Goal: Transaction & Acquisition: Purchase product/service

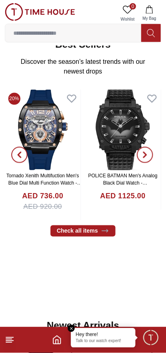
scroll to position [143, 0]
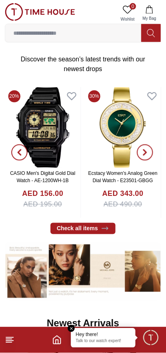
click at [146, 153] on icon "button" at bounding box center [145, 152] width 2 height 5
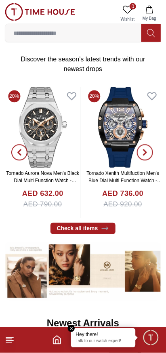
click at [154, 157] on button "button" at bounding box center [144, 152] width 29 height 131
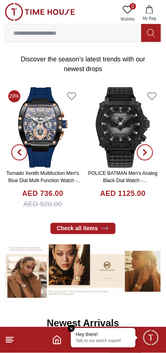
click at [155, 156] on button "button" at bounding box center [144, 152] width 29 height 131
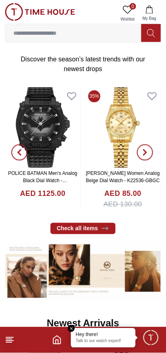
click at [154, 160] on button "button" at bounding box center [144, 152] width 29 height 131
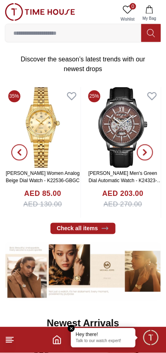
click at [155, 161] on button "button" at bounding box center [144, 152] width 29 height 131
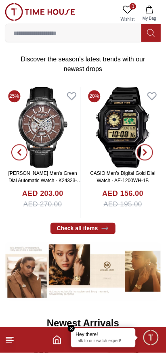
click at [155, 157] on button "button" at bounding box center [144, 152] width 29 height 131
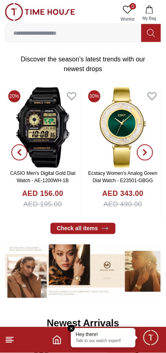
click at [158, 154] on button "button" at bounding box center [144, 152] width 29 height 131
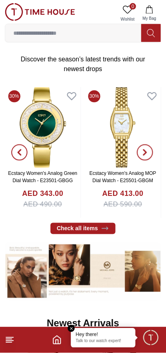
click at [156, 157] on button "button" at bounding box center [144, 152] width 29 height 131
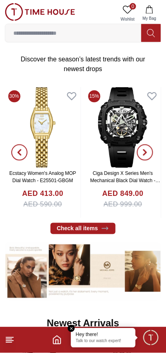
click at [155, 154] on button "button" at bounding box center [144, 152] width 29 height 131
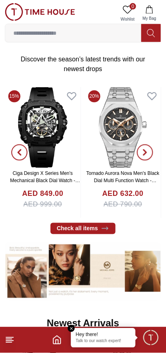
click at [155, 157] on button "button" at bounding box center [144, 152] width 29 height 131
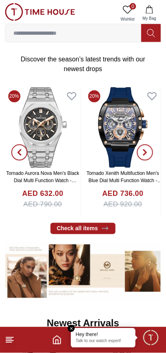
click at [155, 155] on button "button" at bounding box center [144, 152] width 29 height 131
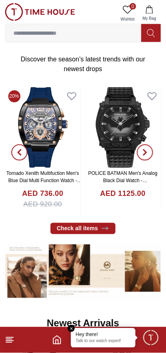
click at [155, 157] on button "button" at bounding box center [144, 152] width 29 height 131
click at [153, 152] on button "button" at bounding box center [144, 152] width 29 height 131
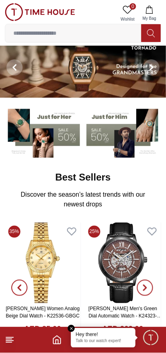
scroll to position [0, 0]
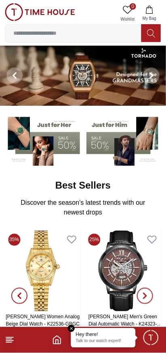
click at [146, 32] on button at bounding box center [150, 33] width 19 height 18
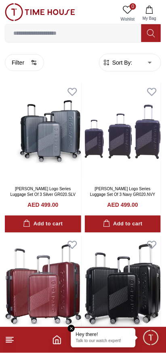
click at [116, 32] on input at bounding box center [73, 33] width 136 height 16
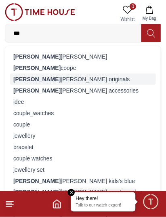
type input "***"
click at [58, 77] on div "[PERSON_NAME] originals" at bounding box center [83, 78] width 146 height 11
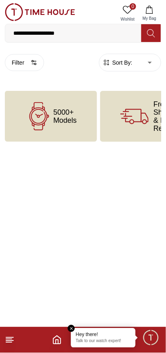
click at [71, 120] on span "5000+ Models" at bounding box center [64, 116] width 23 height 16
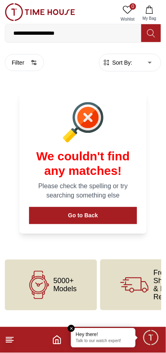
click at [93, 34] on input "**********" at bounding box center [73, 33] width 136 height 16
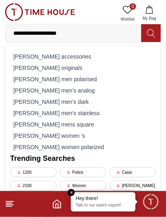
type input "**********"
click at [150, 33] on icon at bounding box center [151, 33] width 8 height 9
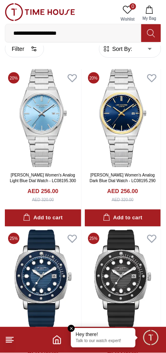
scroll to position [31, 0]
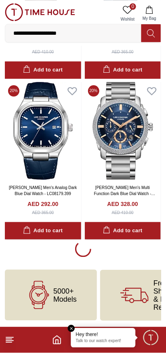
scroll to position [1450, 0]
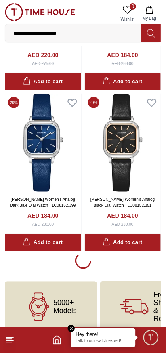
scroll to position [4672, 0]
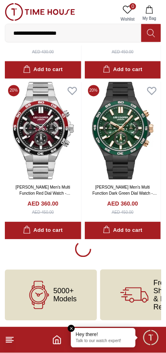
scroll to position [7893, 0]
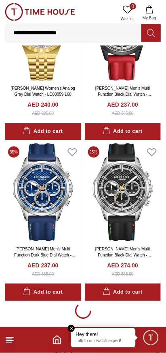
scroll to position [11038, 0]
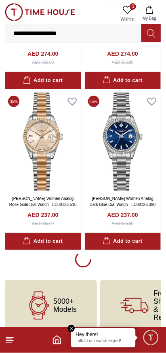
scroll to position [14335, 0]
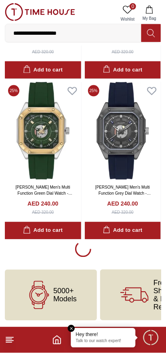
scroll to position [17557, 0]
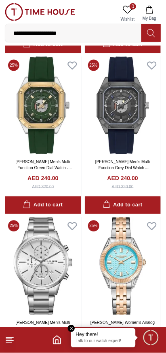
scroll to position [17642, 0]
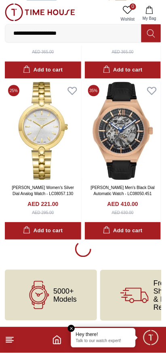
scroll to position [20778, 0]
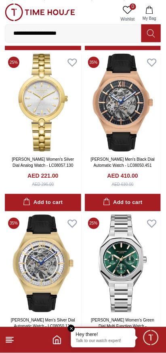
scroll to position [20778, 0]
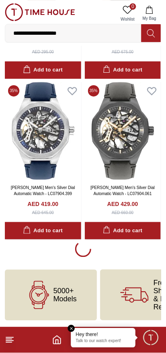
scroll to position [23978, 0]
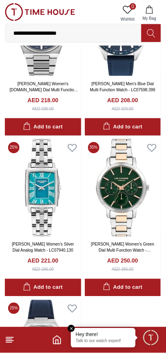
scroll to position [24877, 0]
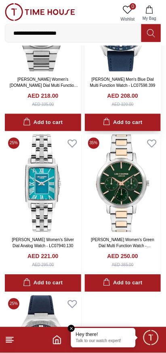
click at [128, 88] on link "[PERSON_NAME] Men's Blue Dial Multi Function Watch - LC07598.399" at bounding box center [122, 82] width 65 height 10
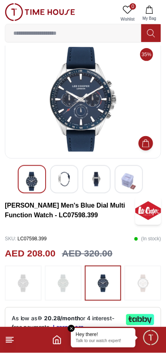
scroll to position [6, 0]
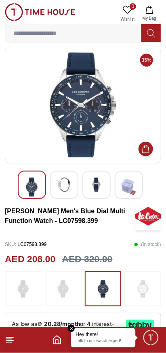
click at [63, 185] on img at bounding box center [64, 185] width 15 height 15
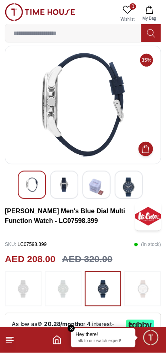
click at [97, 192] on img at bounding box center [96, 187] width 15 height 19
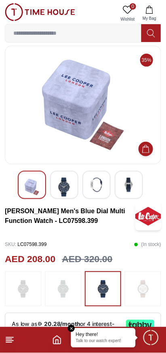
click at [127, 191] on img at bounding box center [129, 185] width 15 height 15
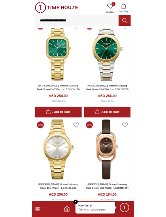
scroll to position [3332, 0]
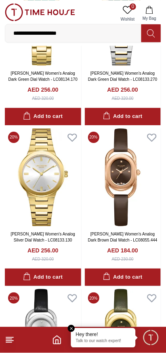
click at [95, 32] on input "**********" at bounding box center [73, 33] width 136 height 16
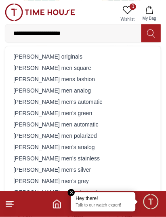
type input "**********"
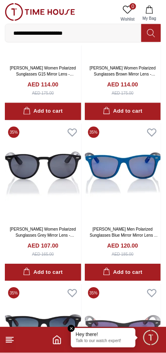
scroll to position [2454, 0]
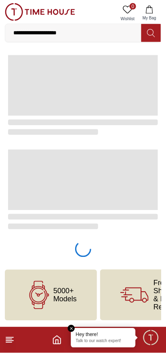
scroll to position [947, 0]
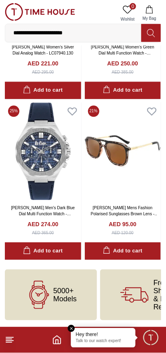
scroll to position [947, 0]
click at [57, 342] on icon "Home" at bounding box center [57, 340] width 10 height 10
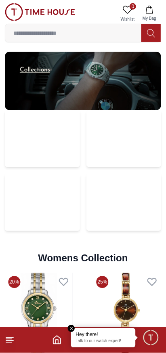
scroll to position [1605, 0]
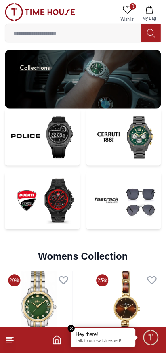
click at [62, 147] on img at bounding box center [42, 137] width 75 height 57
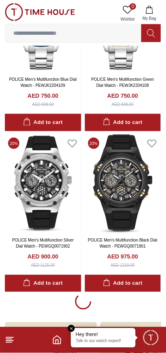
scroll to position [1589, 0]
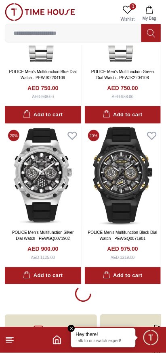
scroll to position [1636, 0]
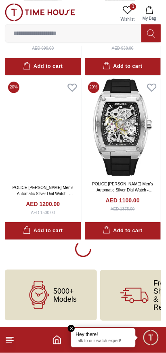
scroll to position [4852, 0]
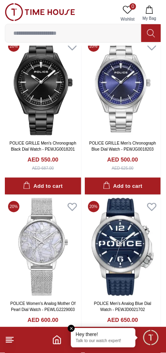
scroll to position [6808, 0]
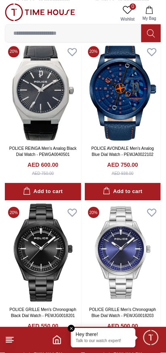
scroll to position [4852, 0]
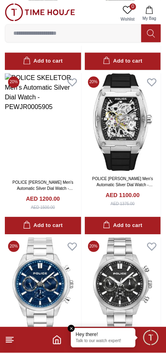
scroll to position [4852, 0]
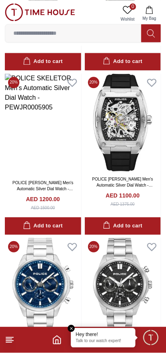
scroll to position [1636, 0]
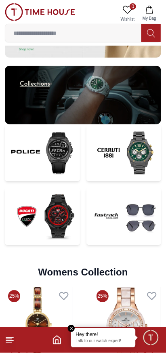
scroll to position [1605, 0]
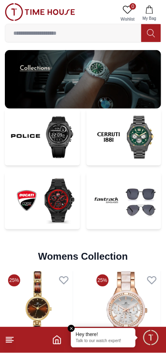
click at [125, 205] on img at bounding box center [123, 200] width 75 height 57
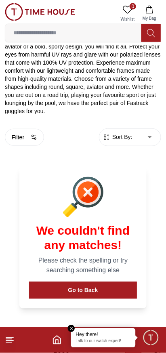
scroll to position [226, 0]
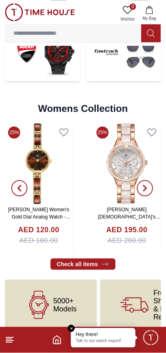
scroll to position [1763, 0]
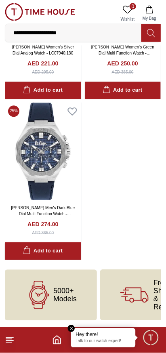
scroll to position [947, 0]
